Goal: Complete application form

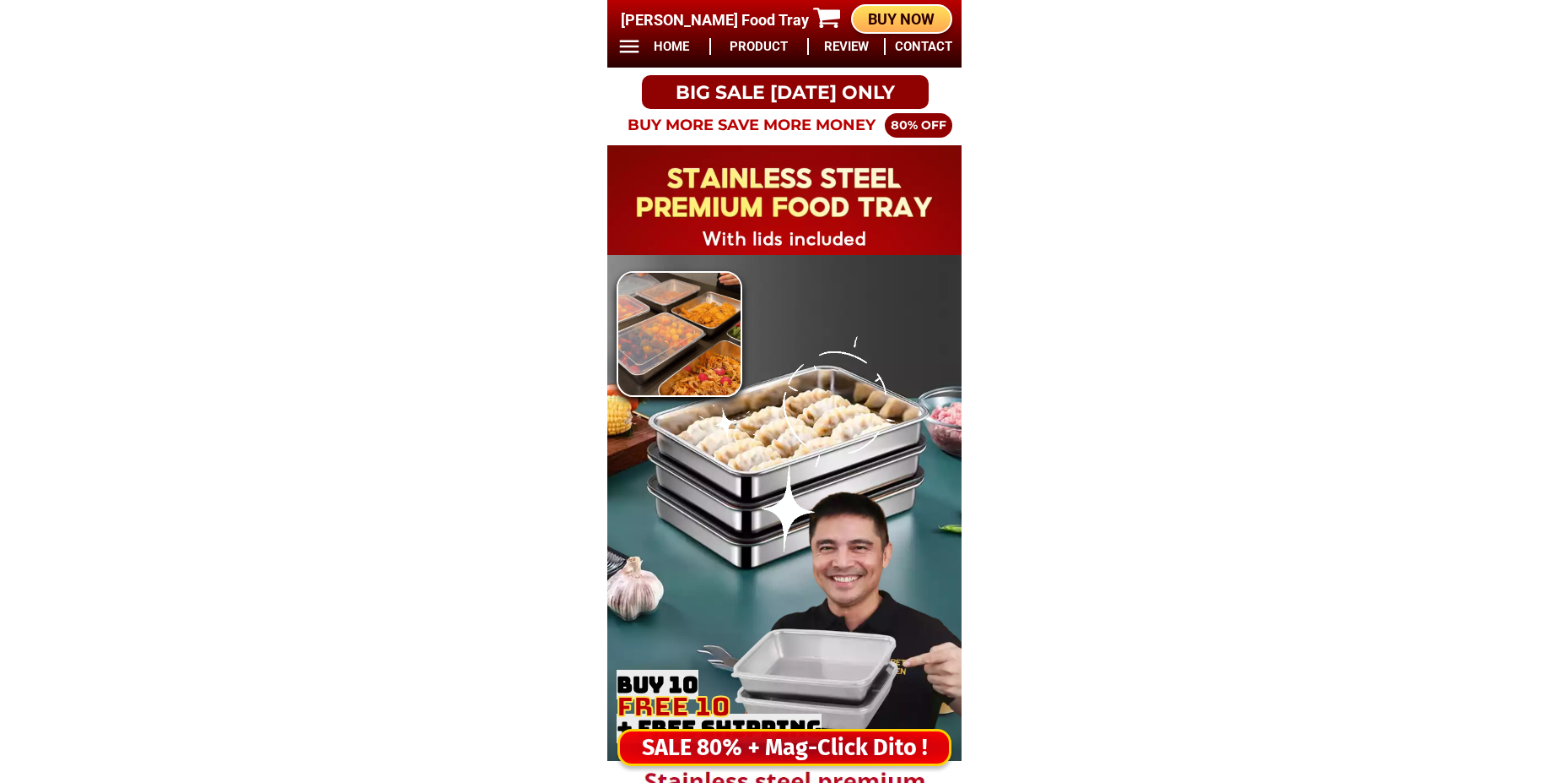
click at [736, 752] on div "SALE 80% + Mag-Click Dito !" at bounding box center [784, 747] width 329 height 34
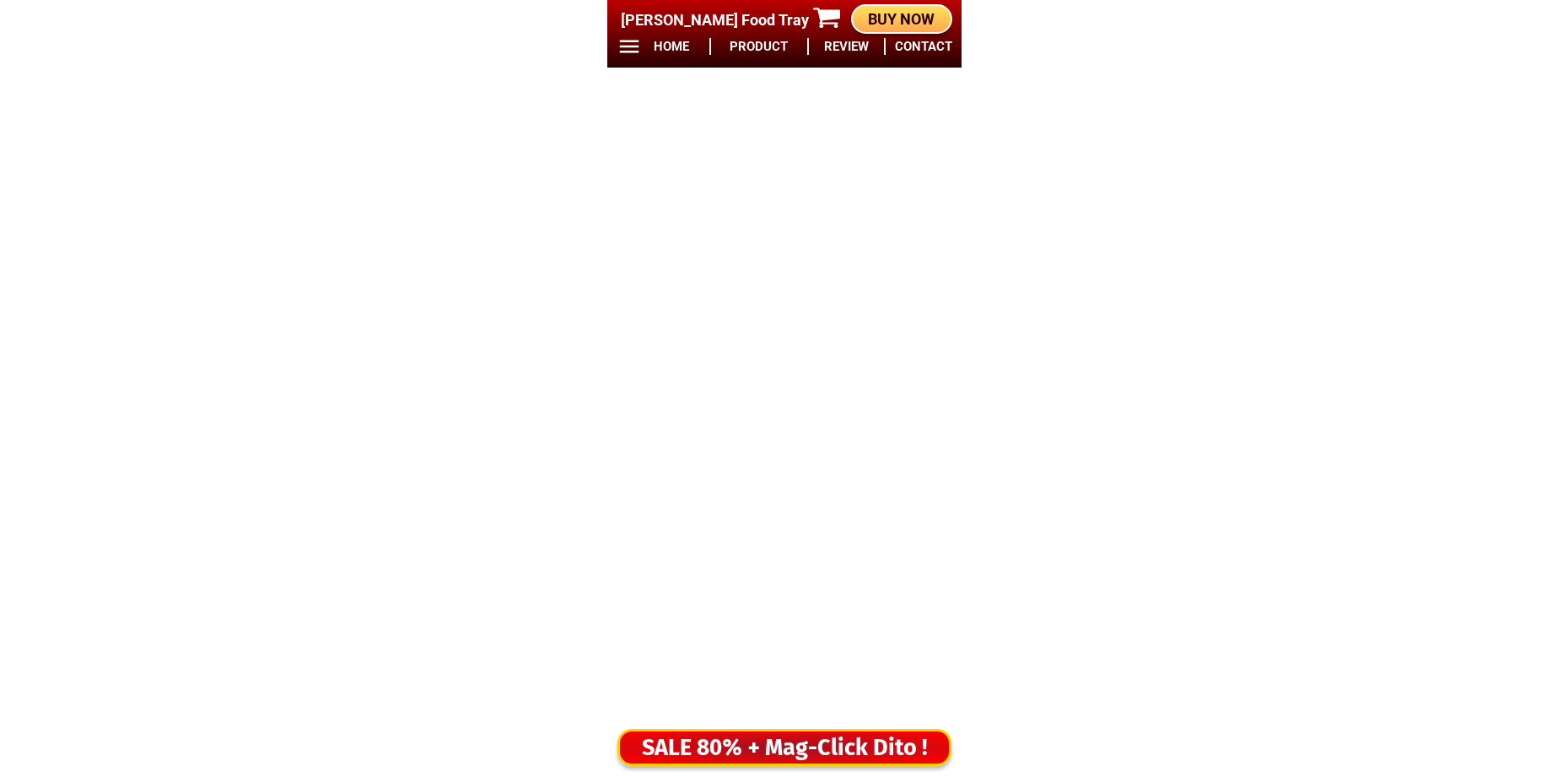
scroll to position [14079, 0]
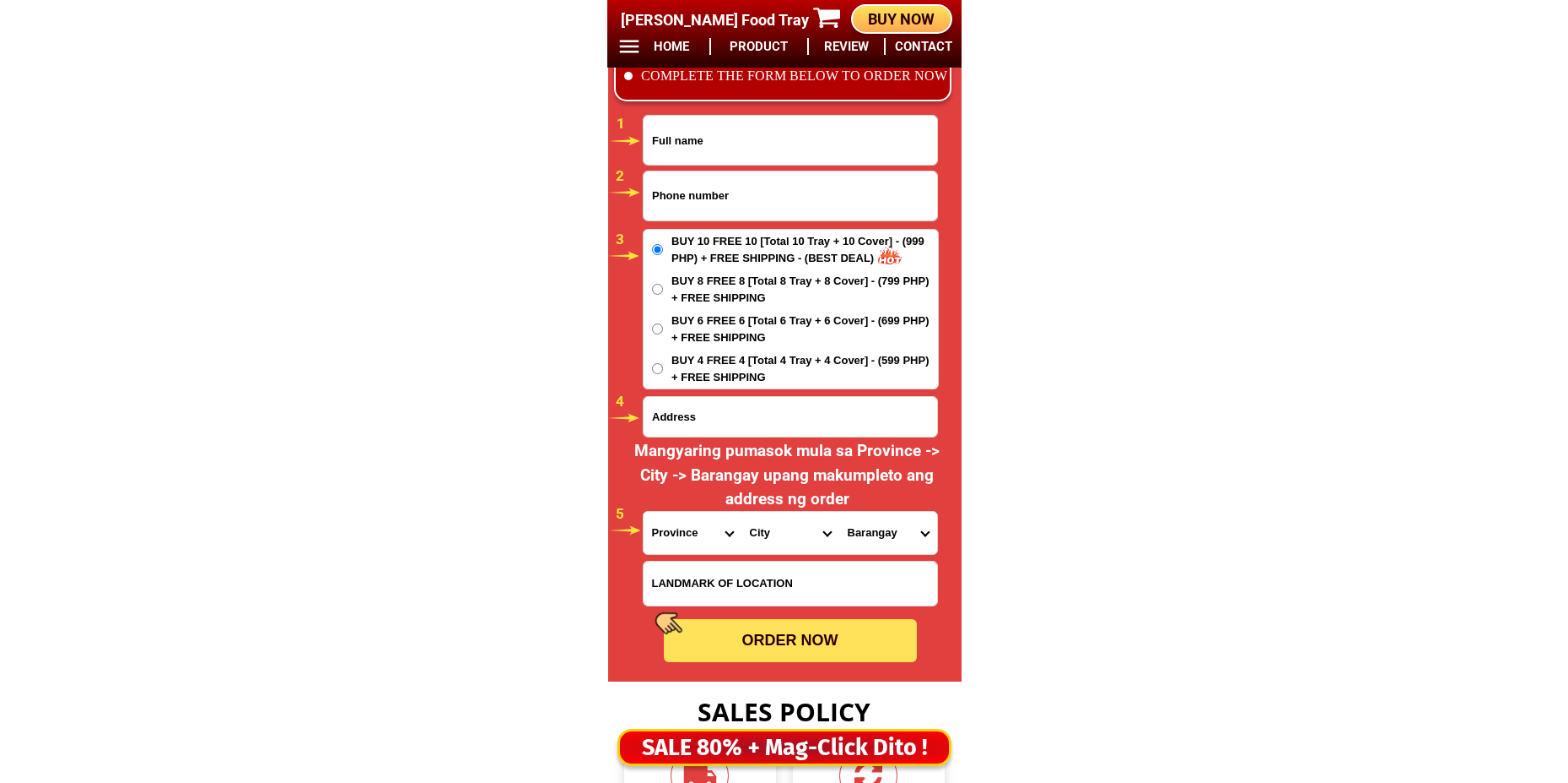
click at [692, 152] on input "Input full_name" at bounding box center [790, 140] width 294 height 49
paste input "Vivencia [PERSON_NAME]"
type input "Vivencia [PERSON_NAME]"
click at [702, 176] on input "Input phone_number" at bounding box center [790, 196] width 294 height 49
paste input "09659763408"
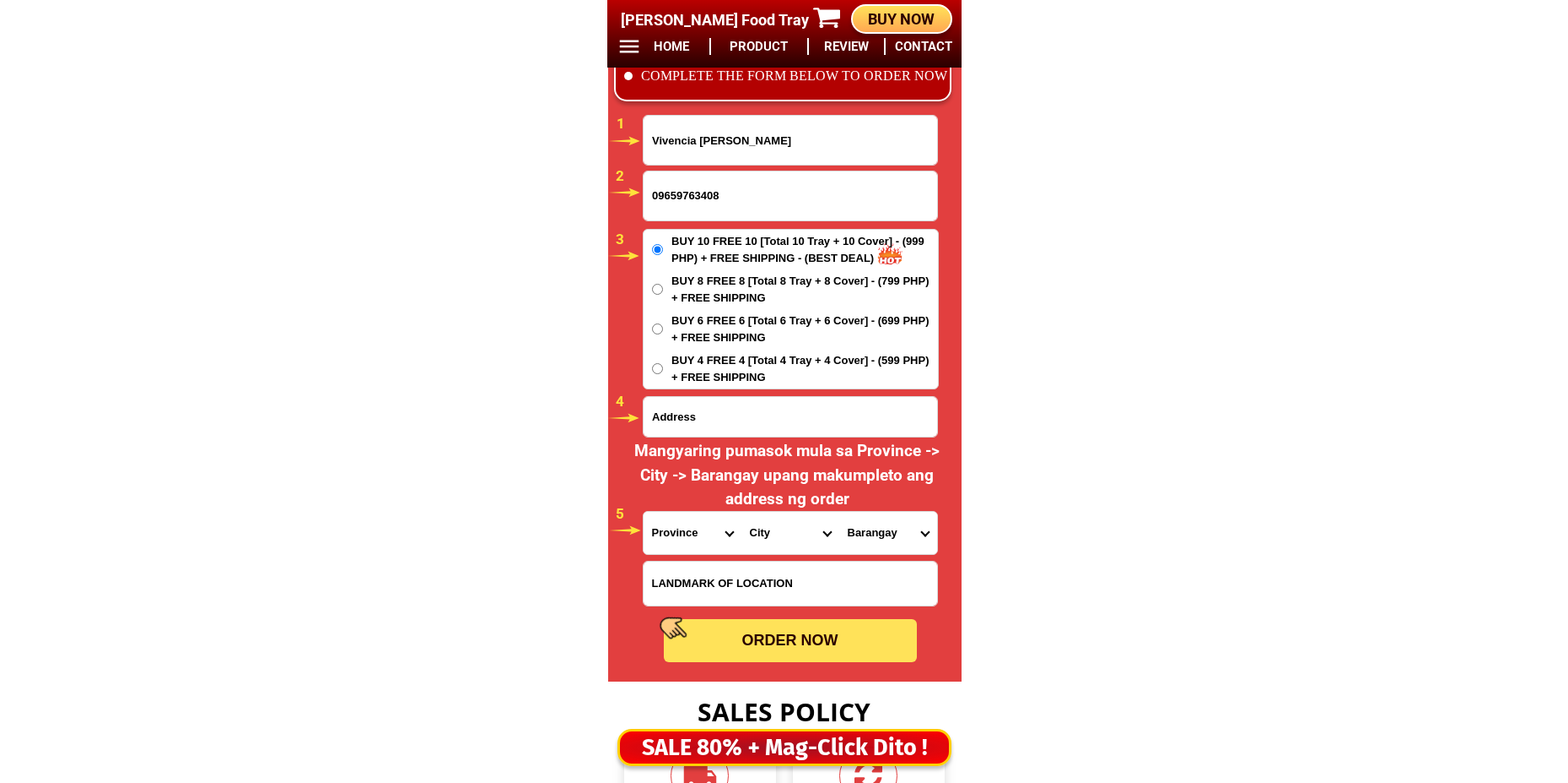
type input "09659763408"
click at [709, 427] on input "Input address" at bounding box center [790, 416] width 294 height 40
paste input "[PERSON_NAME], [PERSON_NAME] negros oriental. Near tandayag. Elem. School"
type input "[PERSON_NAME], [PERSON_NAME] negros oriental. Near tandayag. Elem. School"
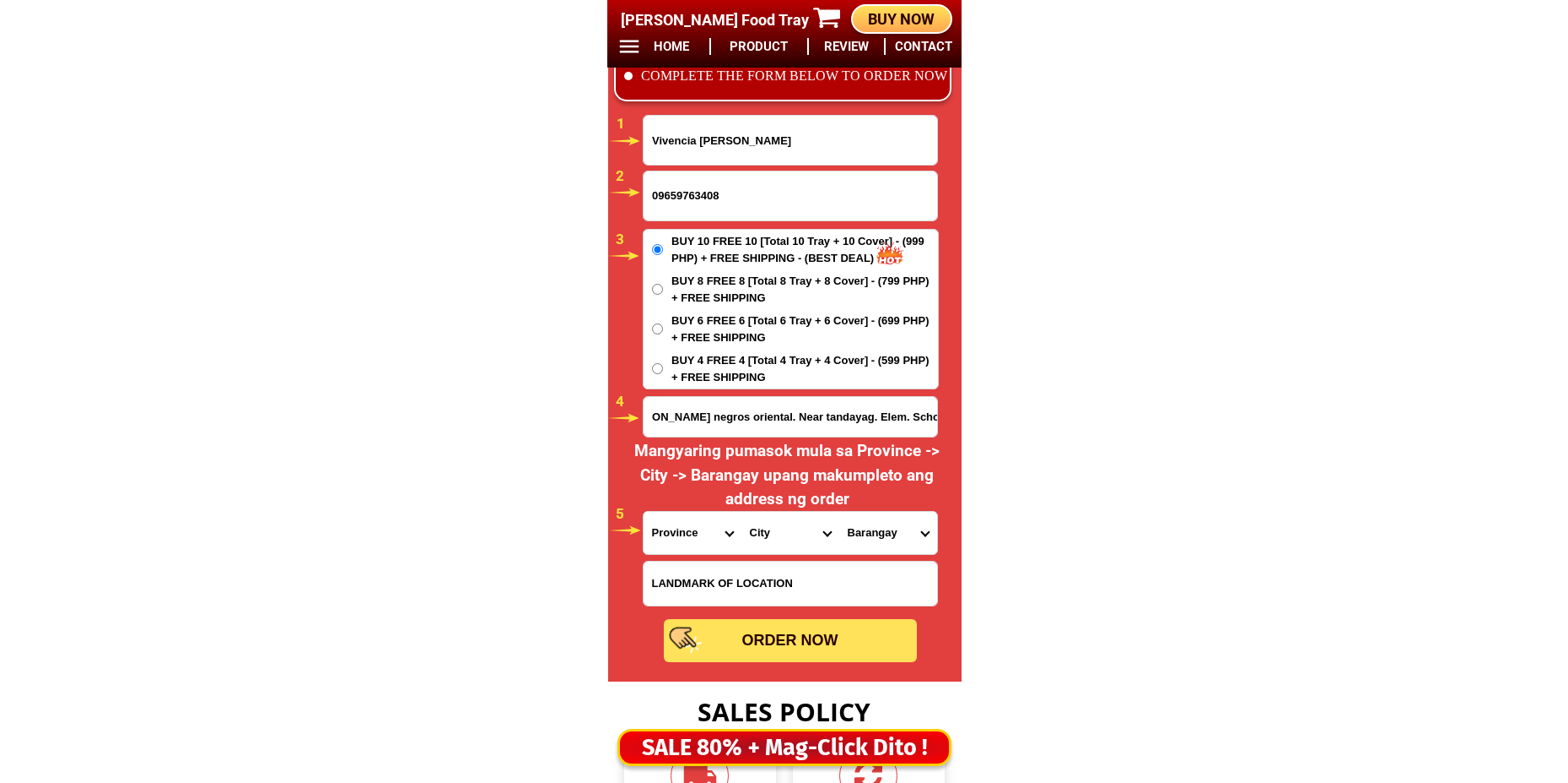
scroll to position [0, 0]
click at [670, 531] on select "Province [GEOGRAPHIC_DATA] [GEOGRAPHIC_DATA][PERSON_NAME][GEOGRAPHIC_DATA][GEOG…" at bounding box center [693, 532] width 98 height 42
select select "63_411"
click at [644, 511] on select "Province [GEOGRAPHIC_DATA] [GEOGRAPHIC_DATA][PERSON_NAME][GEOGRAPHIC_DATA][GEOG…" at bounding box center [693, 532] width 98 height 42
drag, startPoint x: 764, startPoint y: 526, endPoint x: 764, endPoint y: 511, distance: 15.0
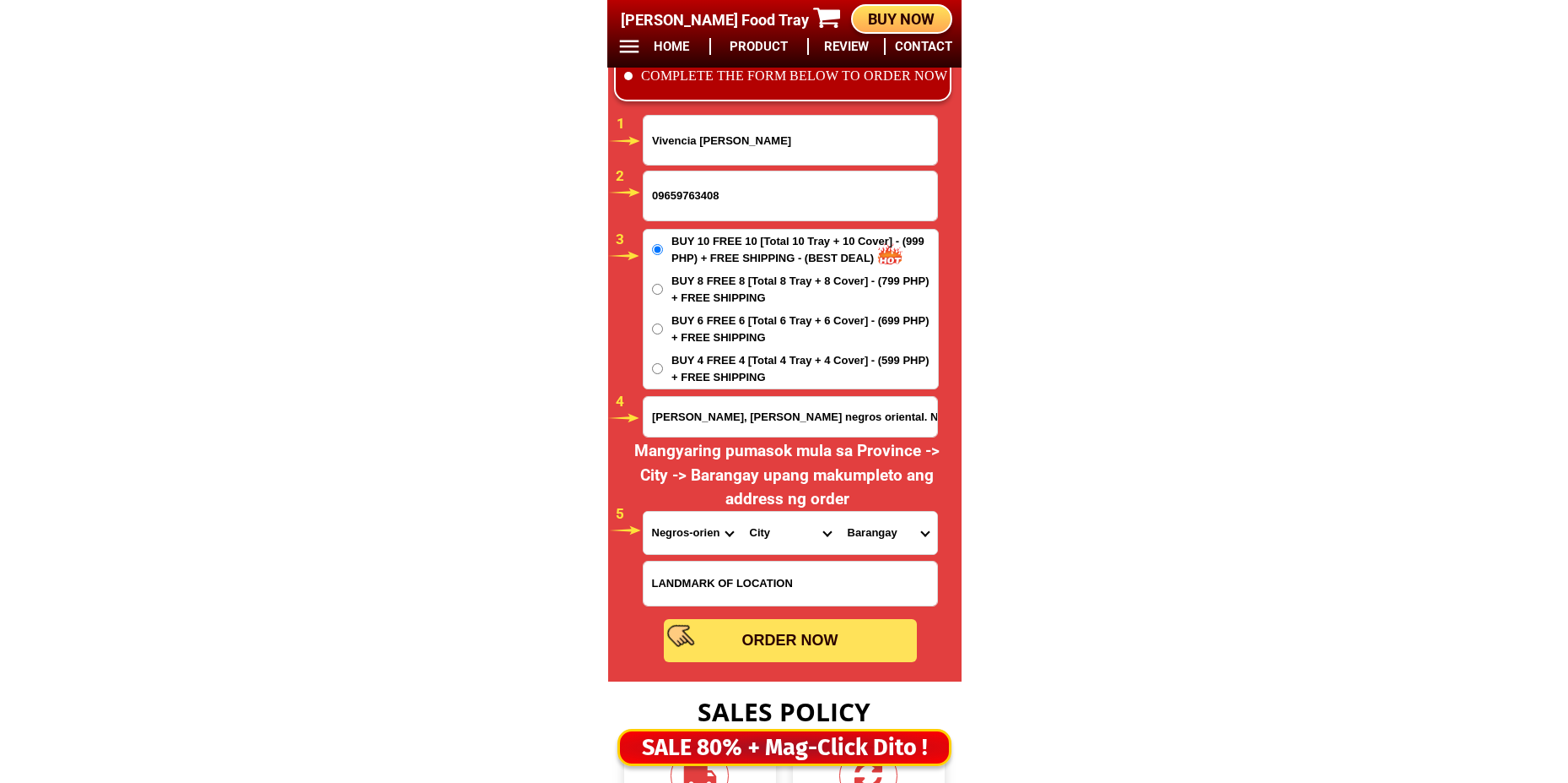
click at [764, 524] on select "City [PERSON_NAME]-city [GEOGRAPHIC_DATA]-city [GEOGRAPHIC_DATA] [GEOGRAPHIC_DA…" at bounding box center [790, 532] width 98 height 42
select select "63_4115479"
click at [742, 511] on select "City [PERSON_NAME]-city [GEOGRAPHIC_DATA]-city [GEOGRAPHIC_DATA] [GEOGRAPHIC_DA…" at bounding box center [790, 532] width 98 height 42
drag, startPoint x: 868, startPoint y: 536, endPoint x: 886, endPoint y: 471, distance: 67.4
click at [867, 536] on select "Barangay Bio-os Jantianon Jugno Mag-abo Poblacion Silab Tambojangin Tandayag" at bounding box center [888, 532] width 98 height 42
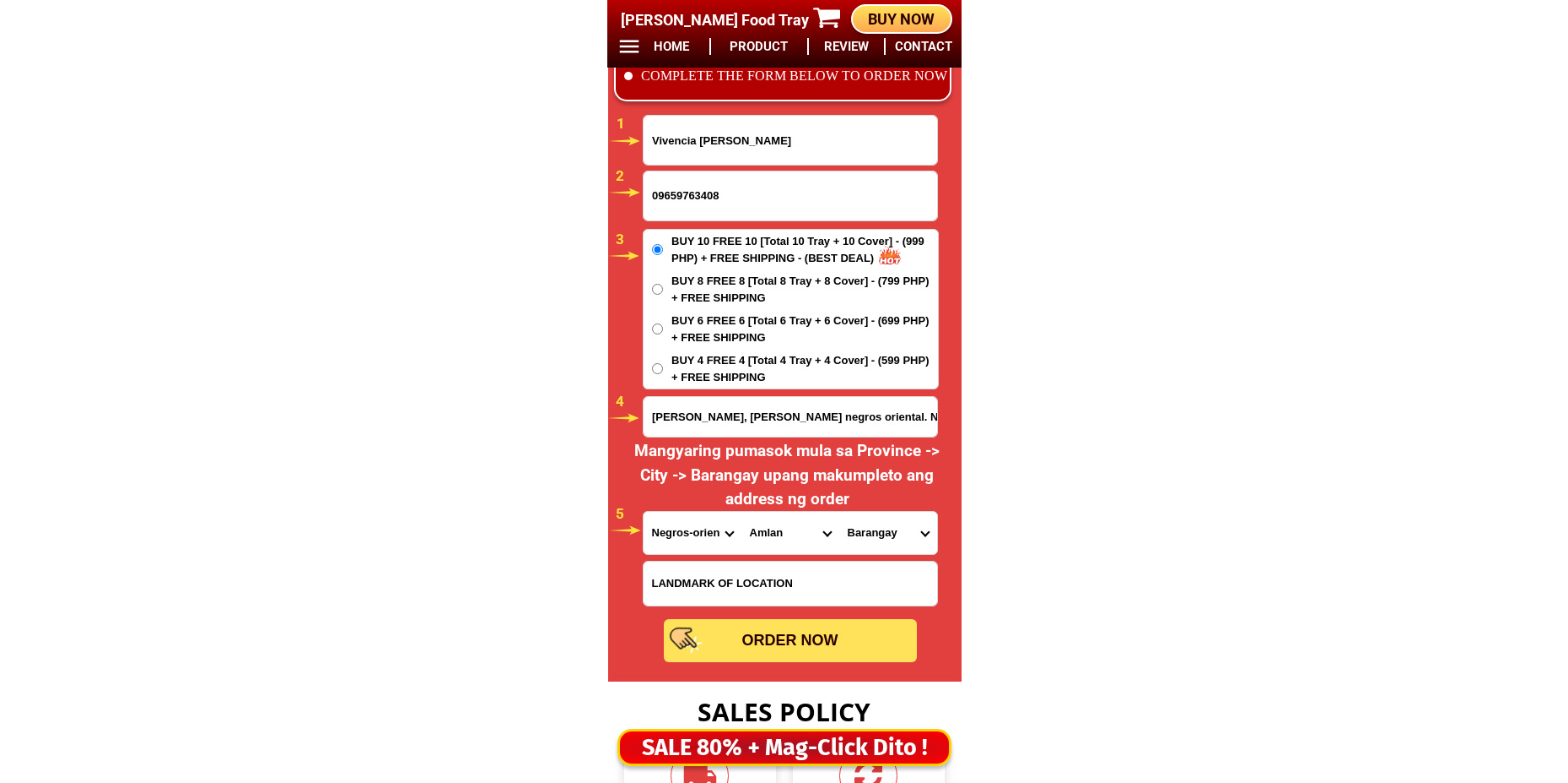
select select "63_411547943481"
click at [839, 511] on select "Barangay Bio-os Jantianon Jugno Mag-abo Poblacion Silab Tambojangin Tandayag" at bounding box center [888, 532] width 98 height 42
click at [739, 652] on div "ORDER NOW" at bounding box center [790, 640] width 253 height 43
radio input "true"
